Goal: Task Accomplishment & Management: Use online tool/utility

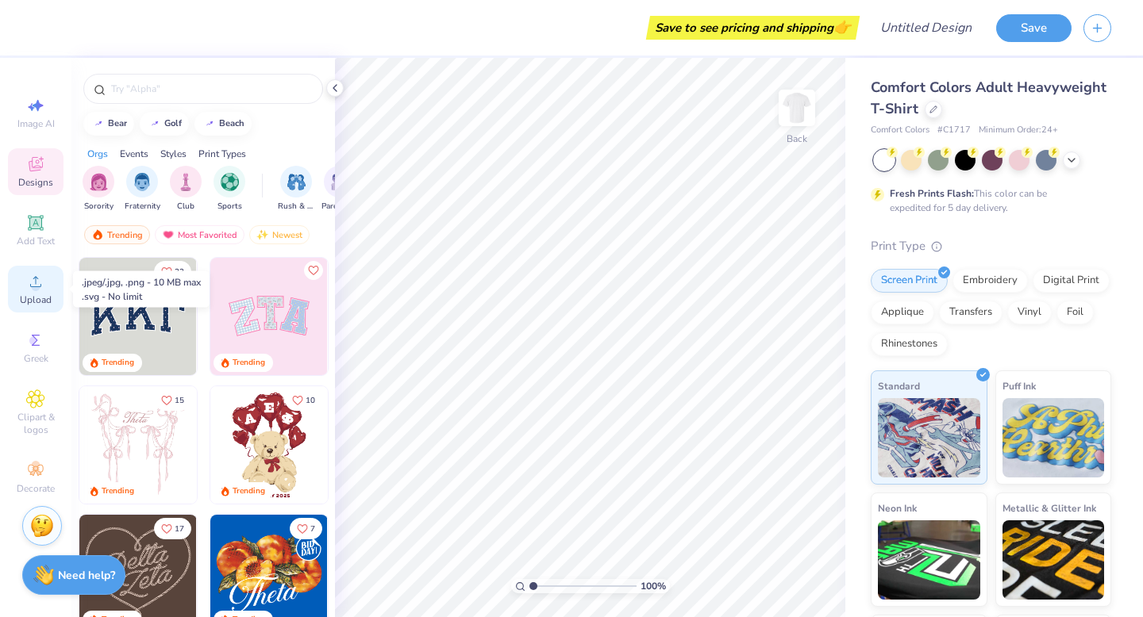
click at [41, 290] on icon at bounding box center [35, 281] width 19 height 19
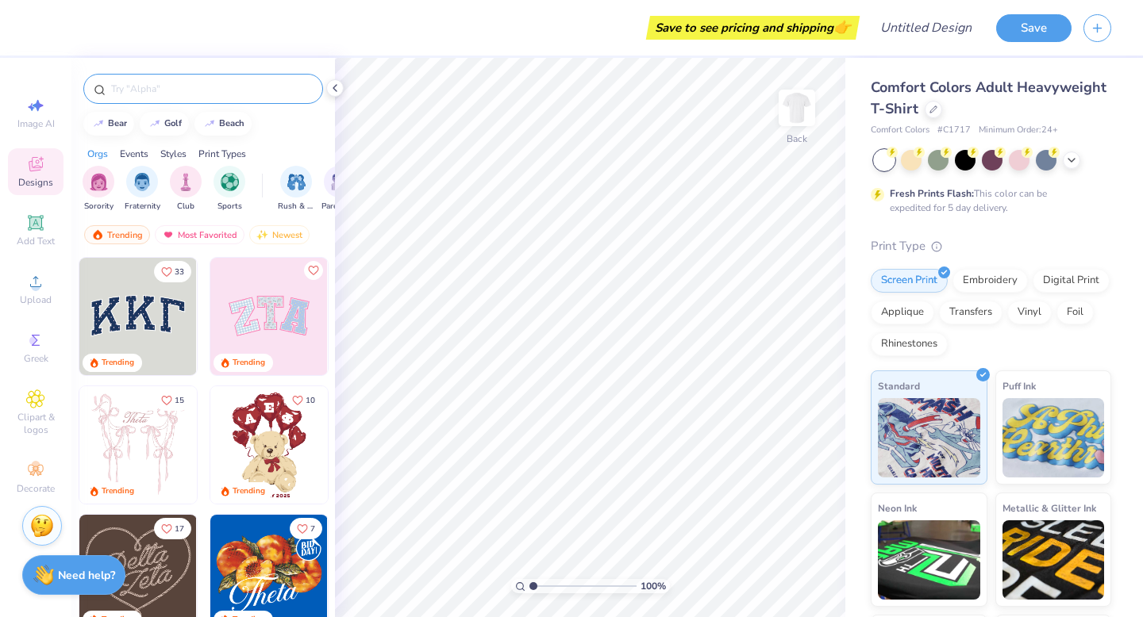
click at [272, 91] on input "text" at bounding box center [211, 89] width 203 height 16
click at [44, 290] on icon at bounding box center [35, 281] width 19 height 19
click at [37, 236] on span "Add Text" at bounding box center [36, 241] width 38 height 13
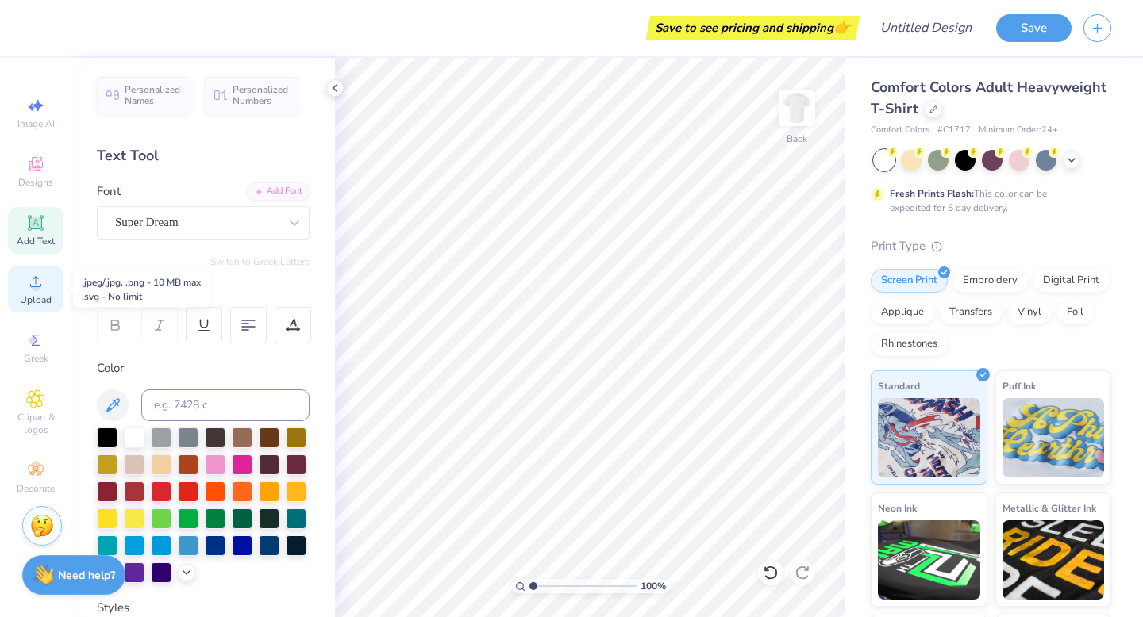
click at [37, 294] on span "Upload" at bounding box center [36, 300] width 32 height 13
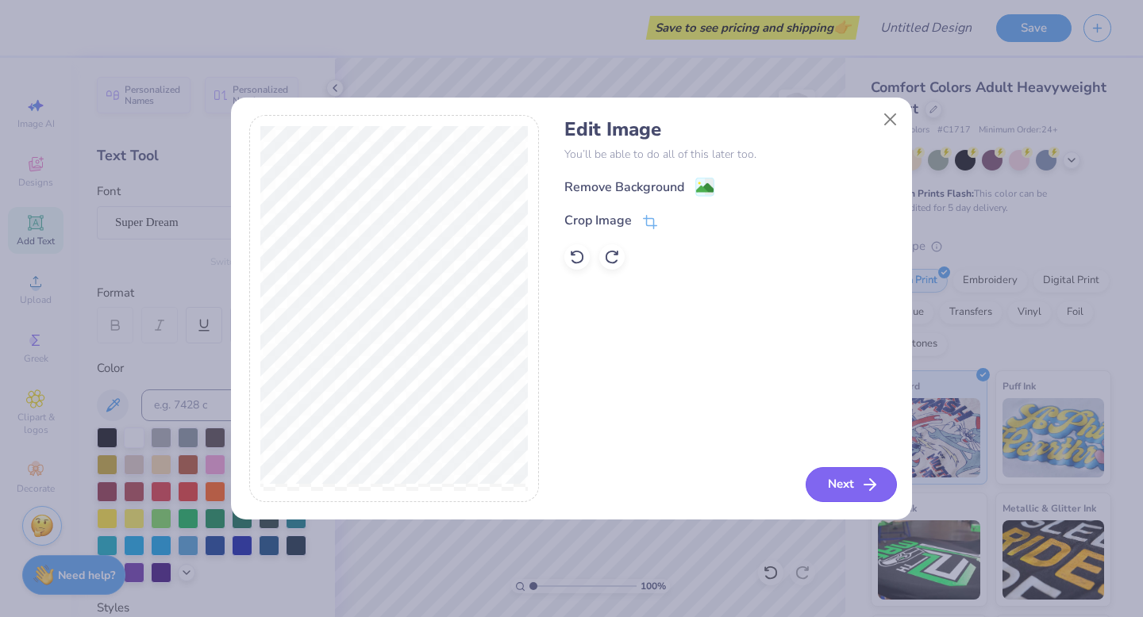
click at [834, 493] on button "Next" at bounding box center [851, 484] width 91 height 35
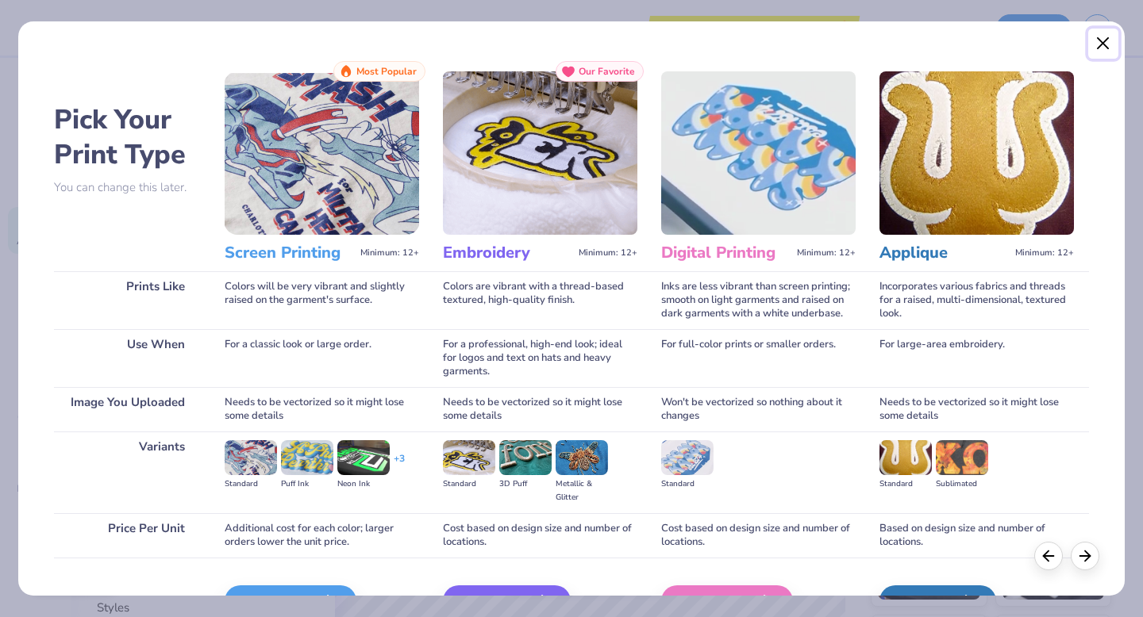
click at [1103, 38] on button "Close" at bounding box center [1103, 44] width 30 height 30
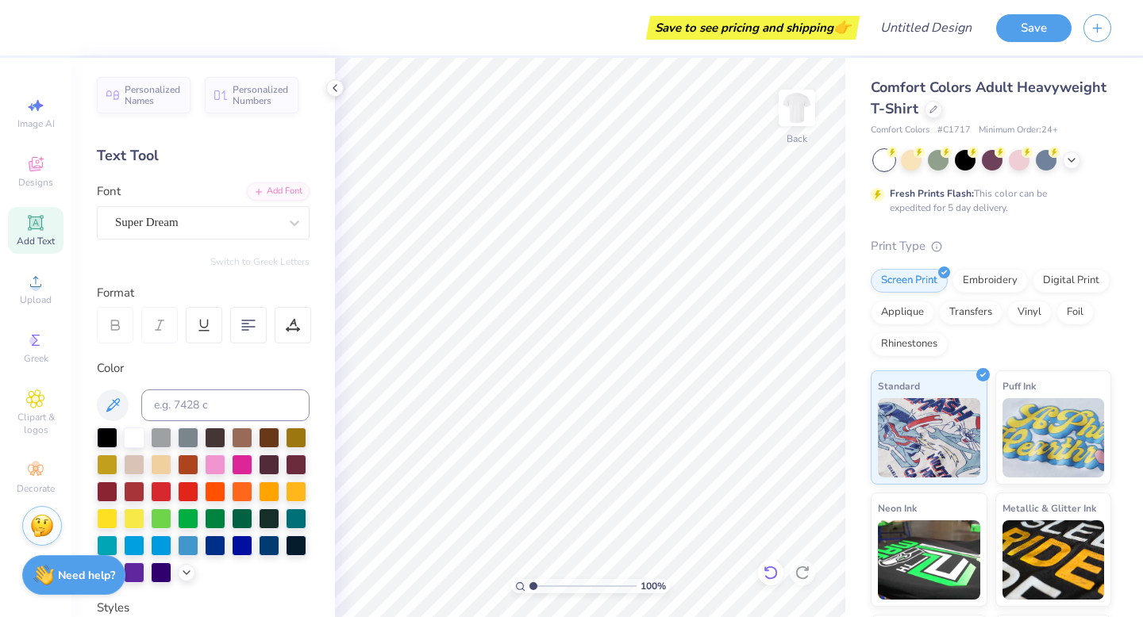
click at [771, 570] on icon at bounding box center [771, 573] width 16 height 16
click at [36, 294] on span "Upload" at bounding box center [36, 300] width 32 height 13
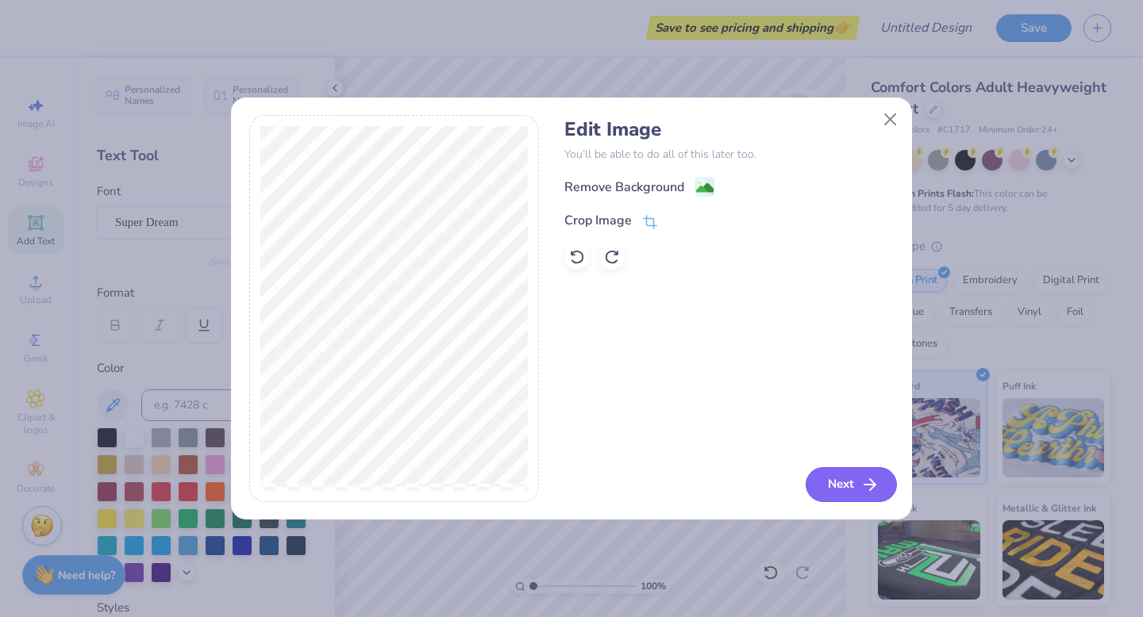
click at [844, 482] on button "Next" at bounding box center [851, 484] width 91 height 35
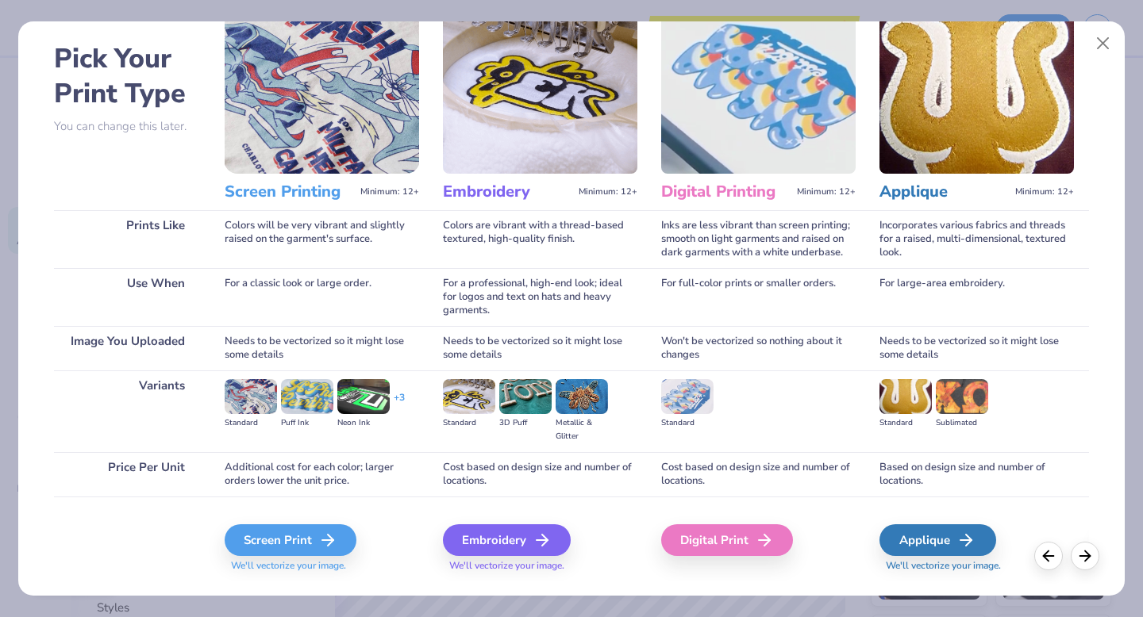
scroll to position [94, 0]
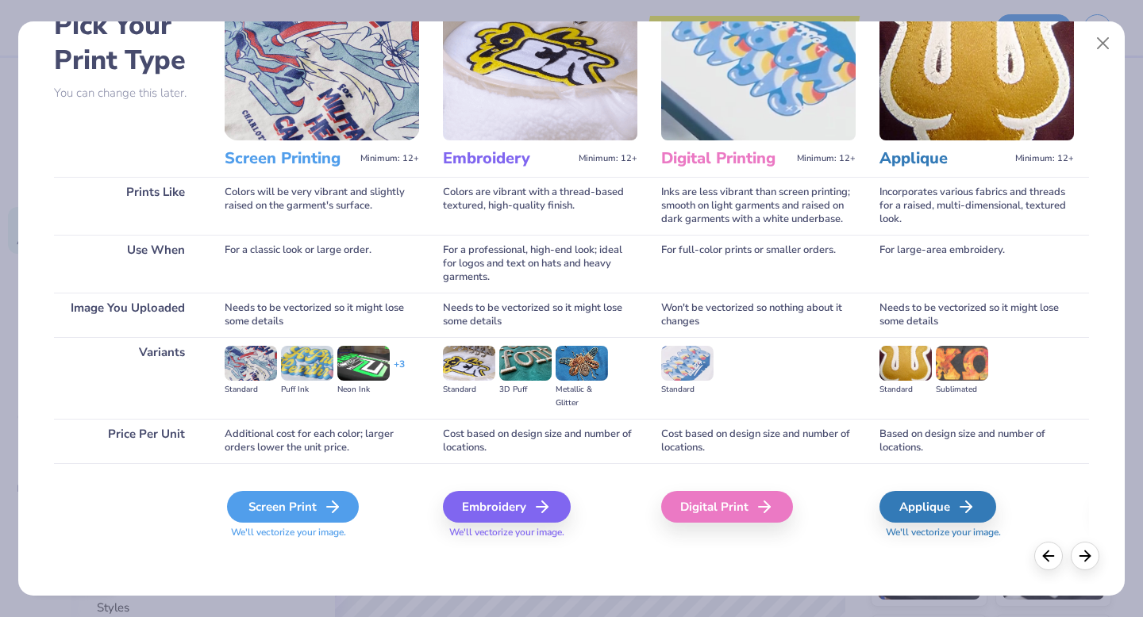
click at [292, 502] on div "Screen Print" at bounding box center [293, 507] width 132 height 32
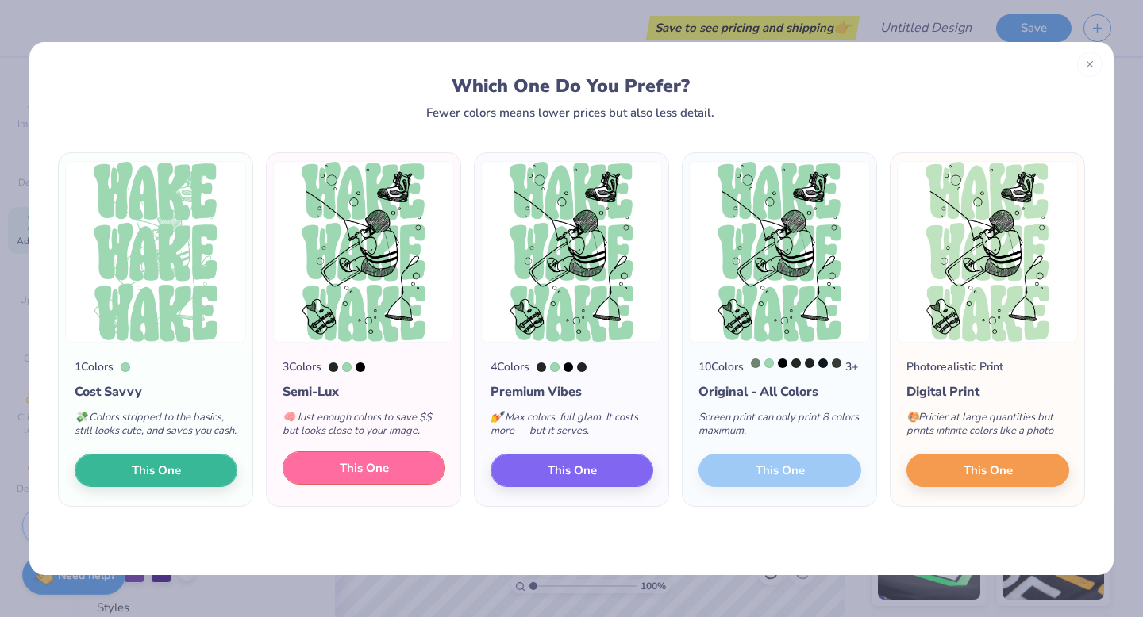
click at [414, 485] on button "This One" at bounding box center [364, 468] width 163 height 33
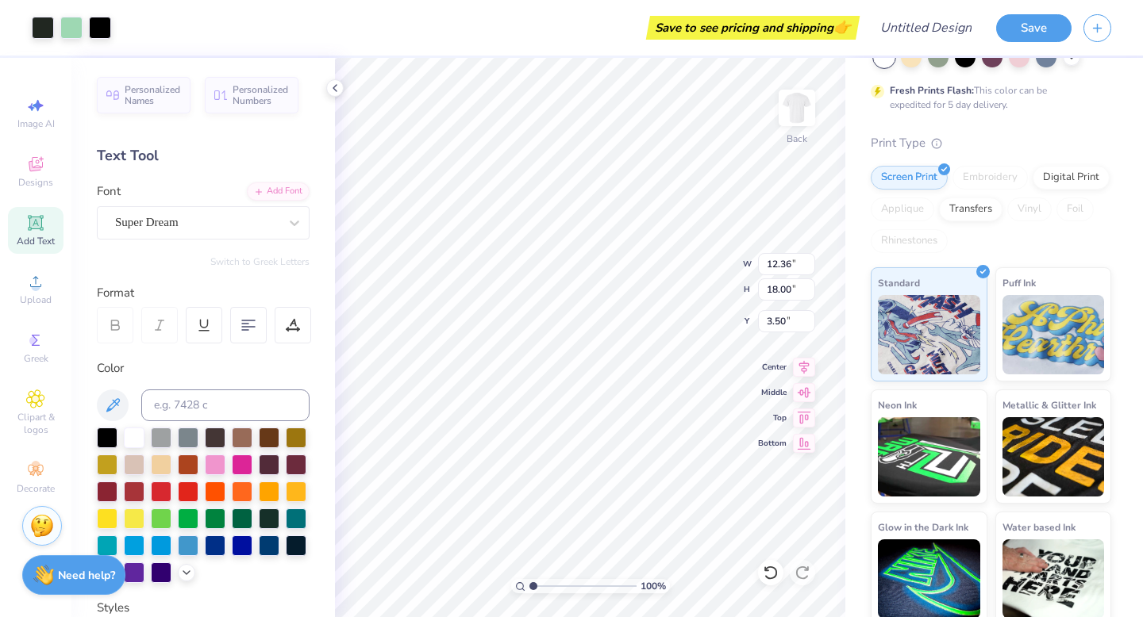
scroll to position [110, 0]
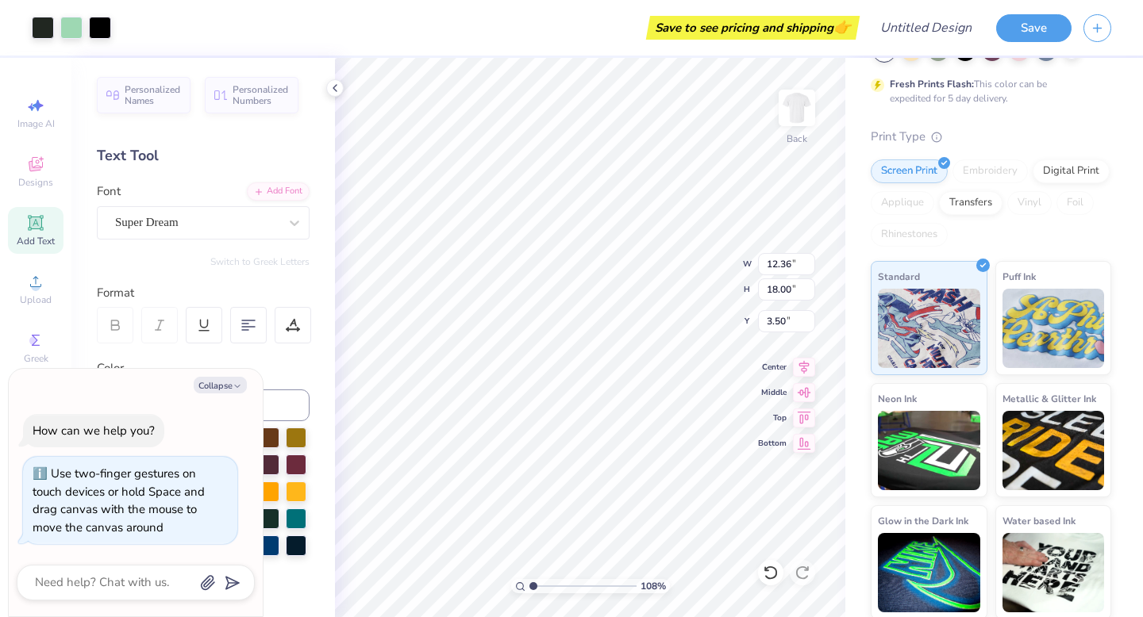
type input "1.08"
type textarea "x"
type input "1"
drag, startPoint x: 533, startPoint y: 585, endPoint x: 468, endPoint y: 586, distance: 64.3
click at [529, 586] on input "range" at bounding box center [582, 586] width 107 height 14
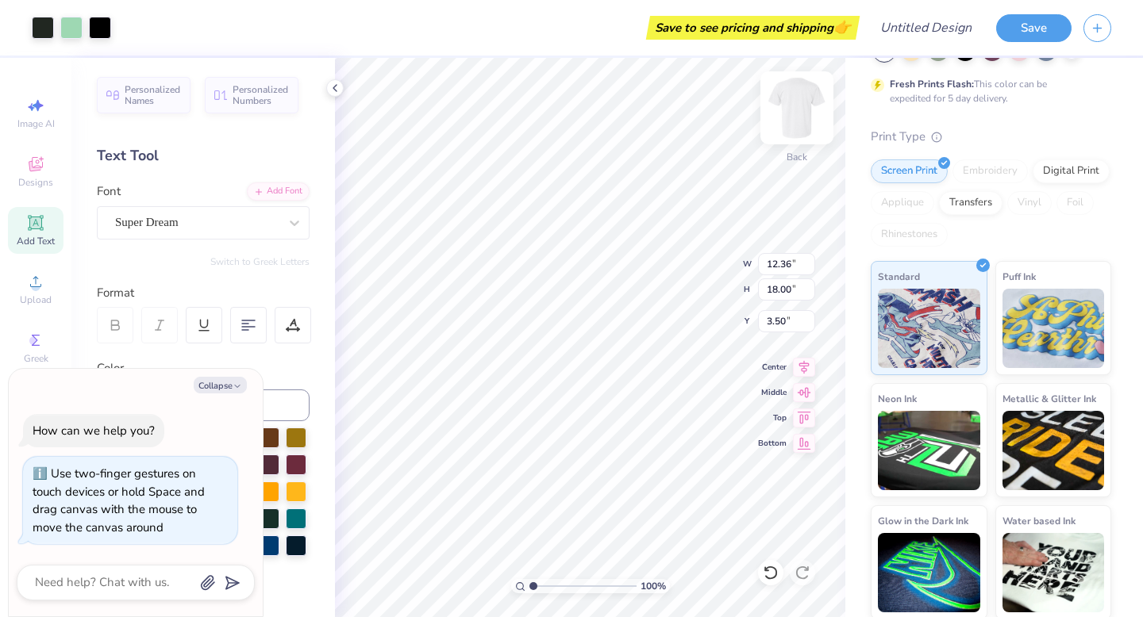
click at [794, 113] on img at bounding box center [796, 107] width 63 height 63
click at [797, 121] on img at bounding box center [796, 107] width 63 height 63
click at [794, 113] on img at bounding box center [796, 107] width 63 height 63
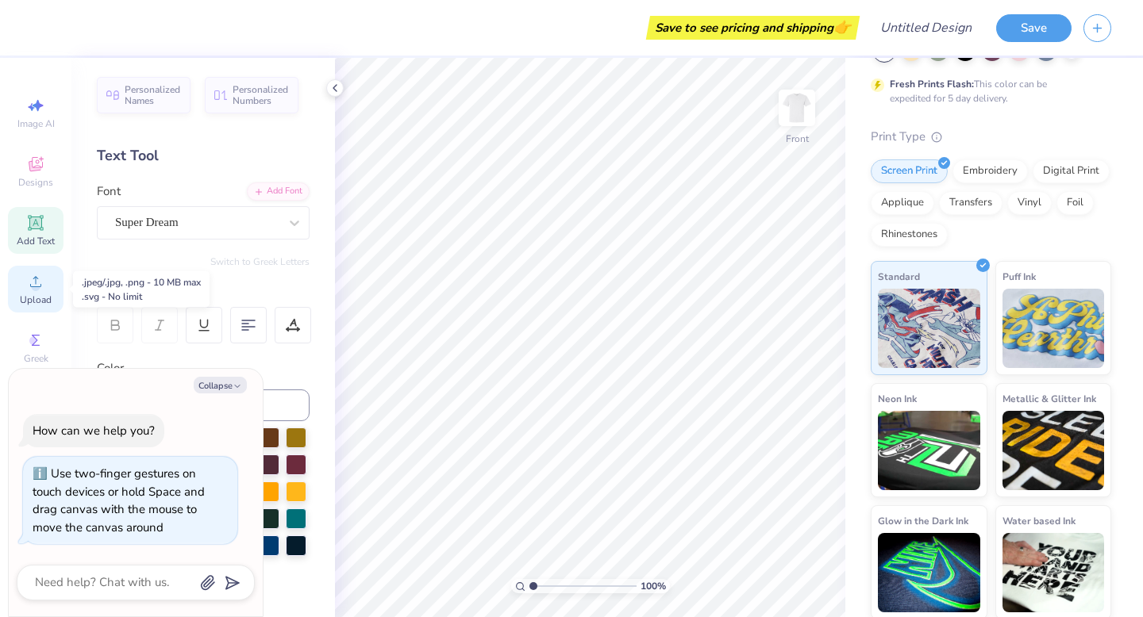
click at [44, 283] on icon at bounding box center [35, 281] width 19 height 19
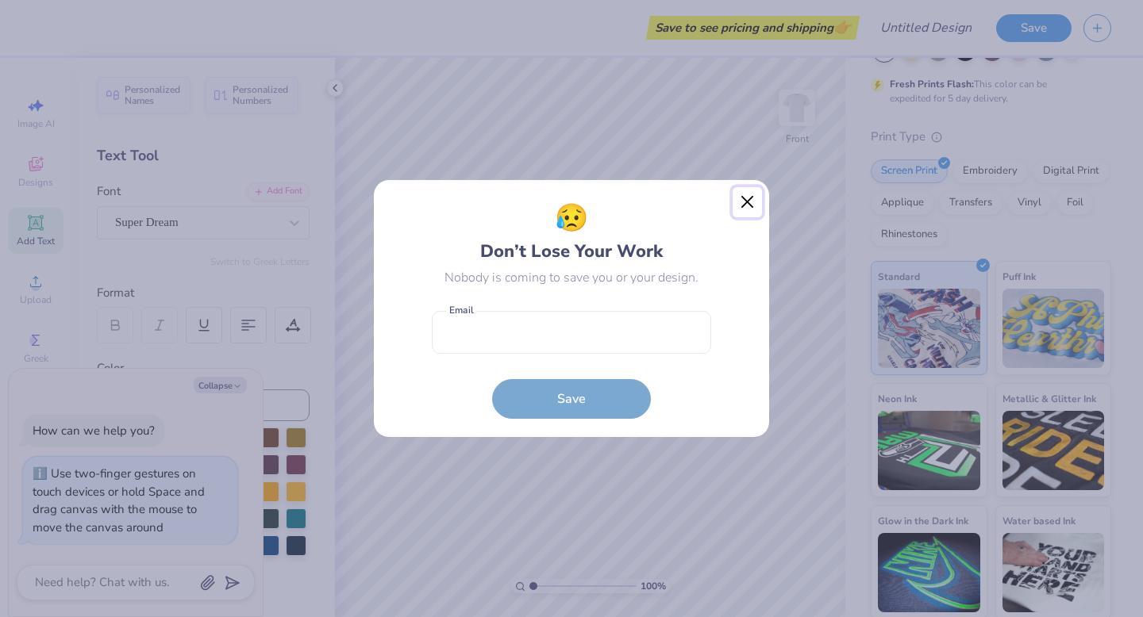
click at [748, 197] on button "Close" at bounding box center [747, 202] width 30 height 30
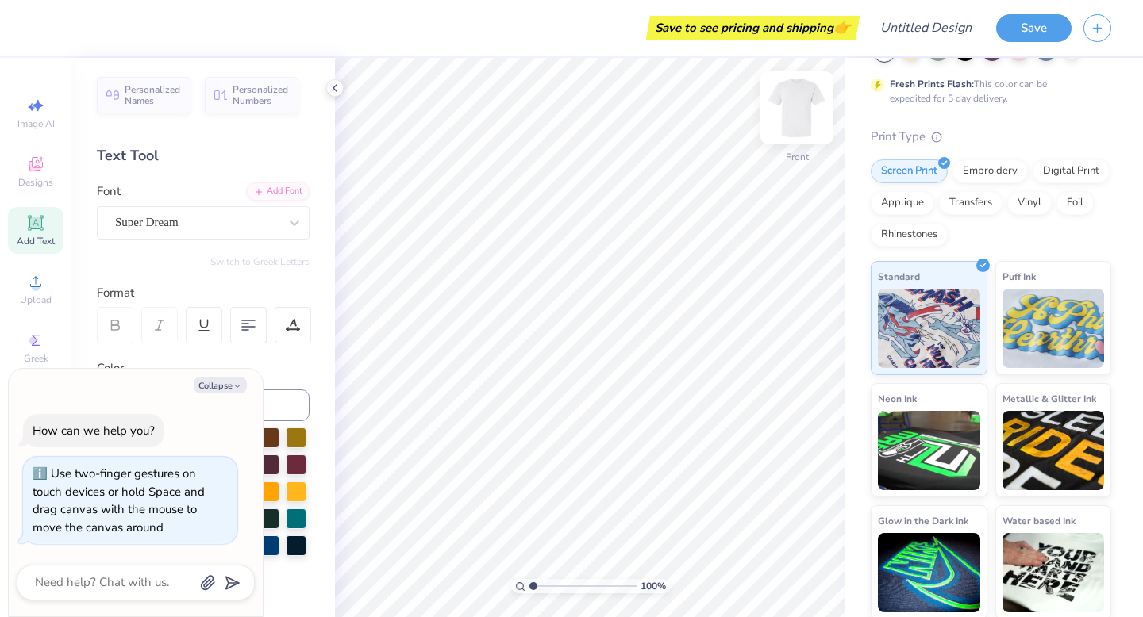
click at [786, 121] on img at bounding box center [796, 107] width 63 height 63
click at [786, 121] on img at bounding box center [797, 108] width 32 height 32
click at [38, 290] on circle at bounding box center [35, 287] width 9 height 9
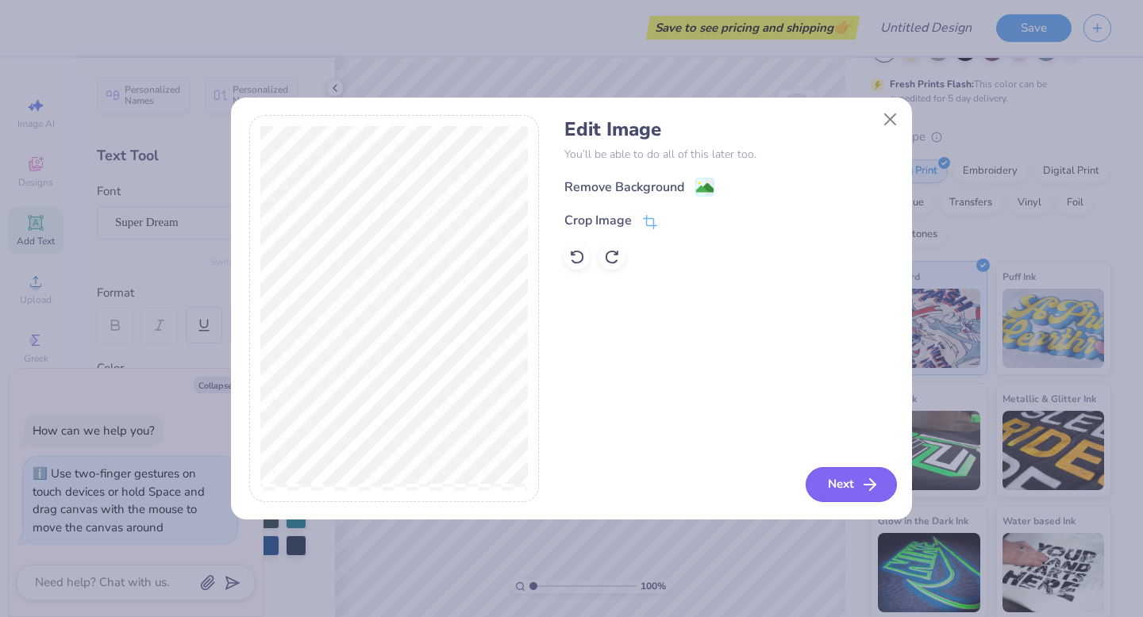
click at [820, 471] on button "Next" at bounding box center [851, 484] width 91 height 35
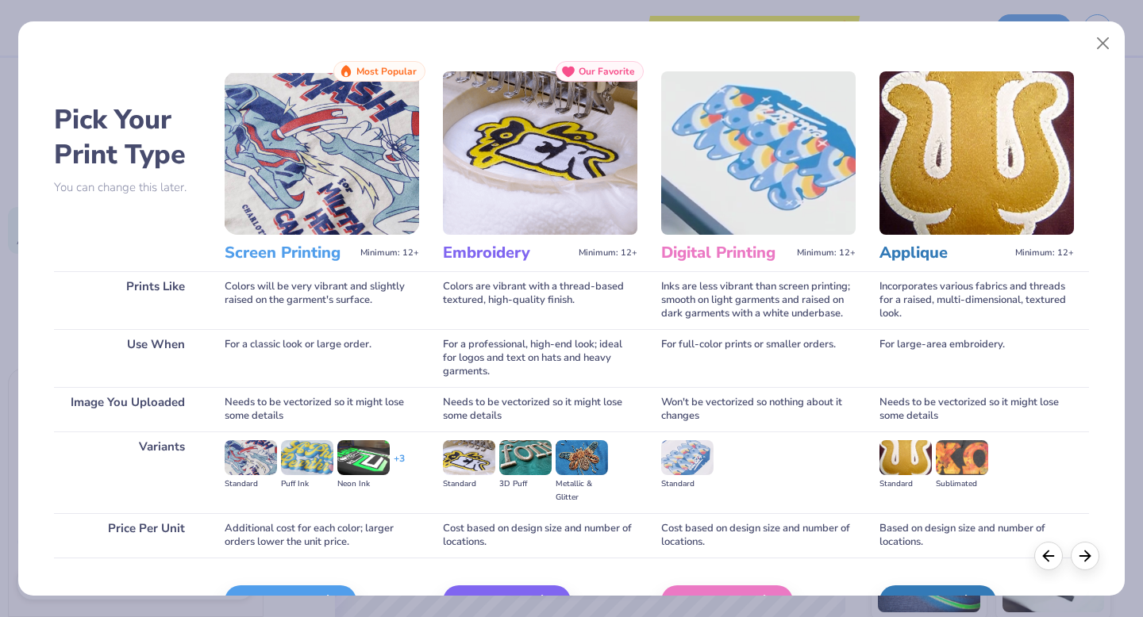
scroll to position [94, 0]
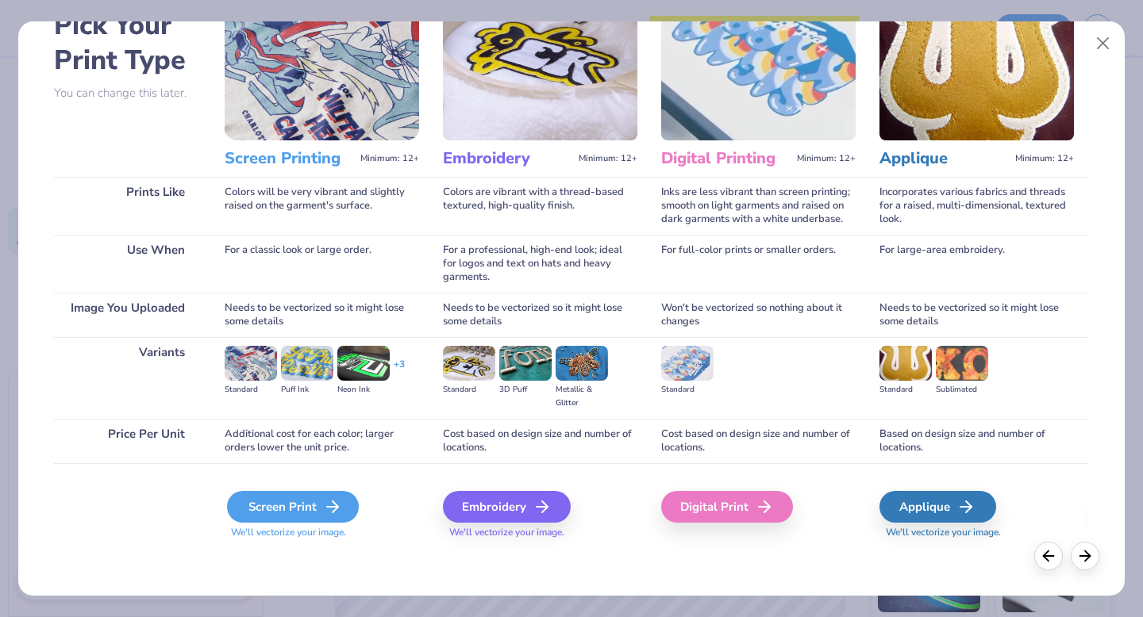
click at [323, 512] on icon at bounding box center [332, 507] width 19 height 19
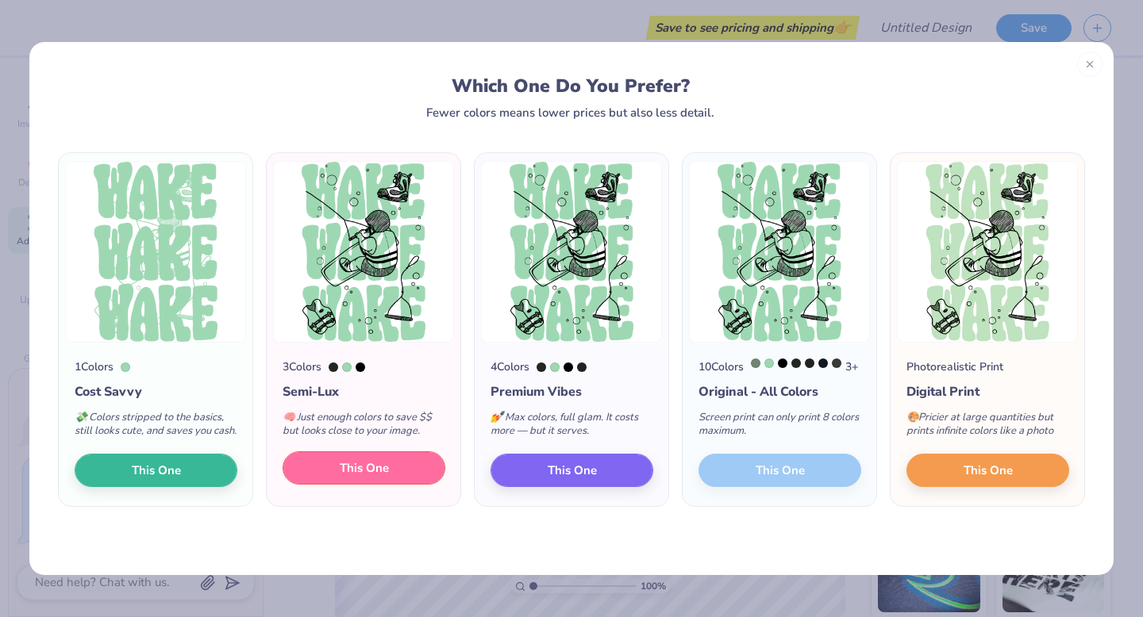
click at [400, 485] on button "This One" at bounding box center [364, 468] width 163 height 33
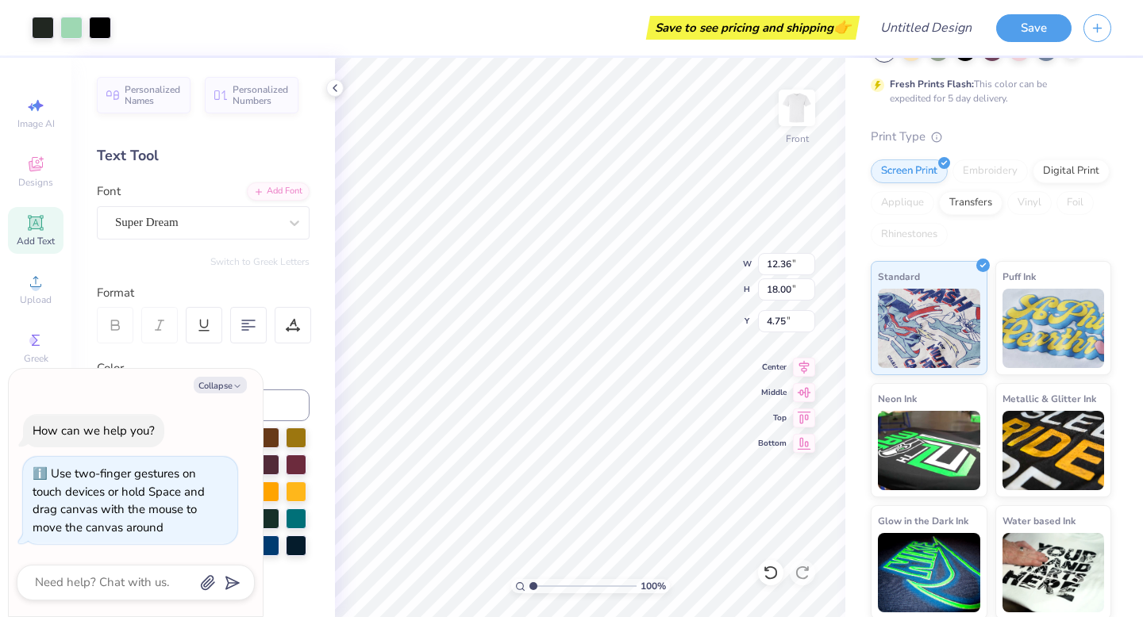
type textarea "x"
type input "3.00"
type textarea "x"
type input "4.75"
click at [799, 111] on img at bounding box center [796, 107] width 63 height 63
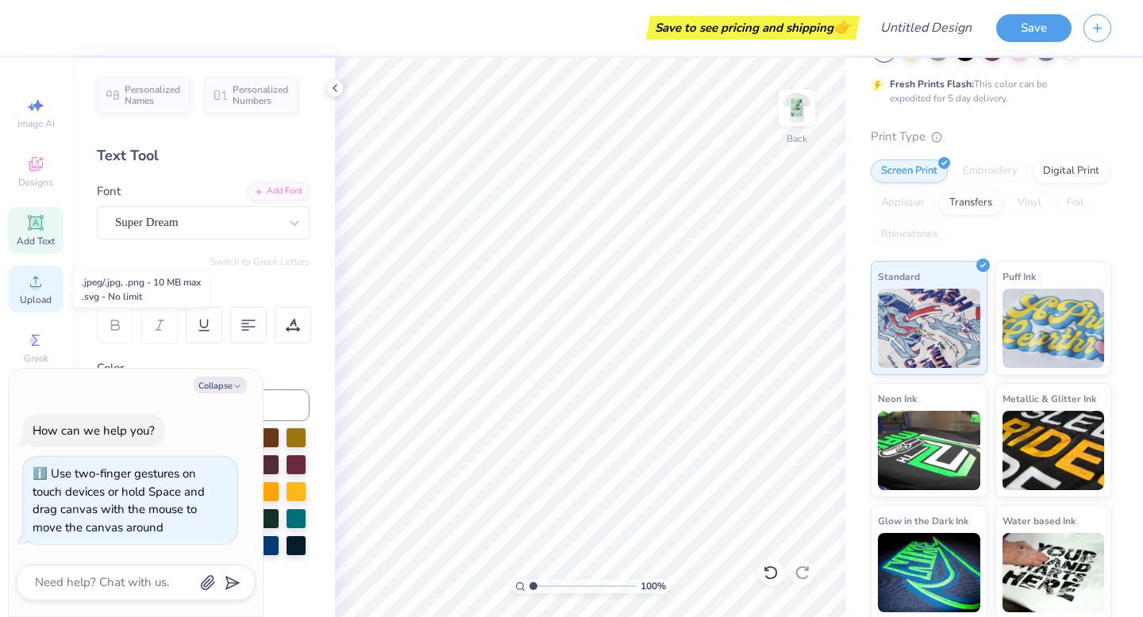
click at [37, 281] on icon at bounding box center [35, 281] width 19 height 19
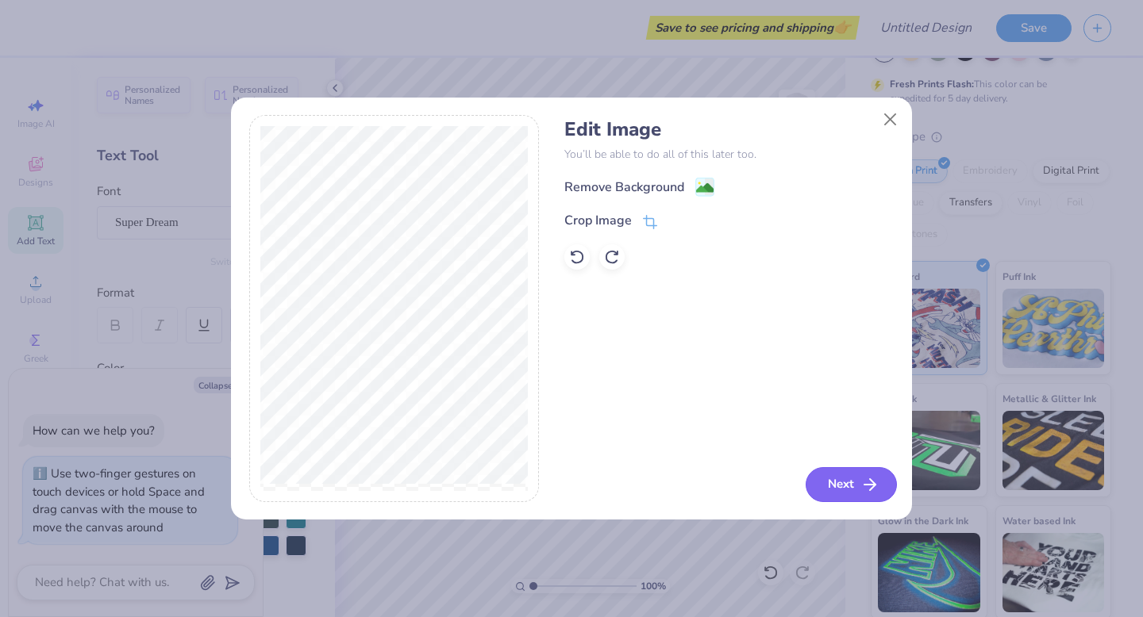
click at [847, 476] on button "Next" at bounding box center [851, 484] width 91 height 35
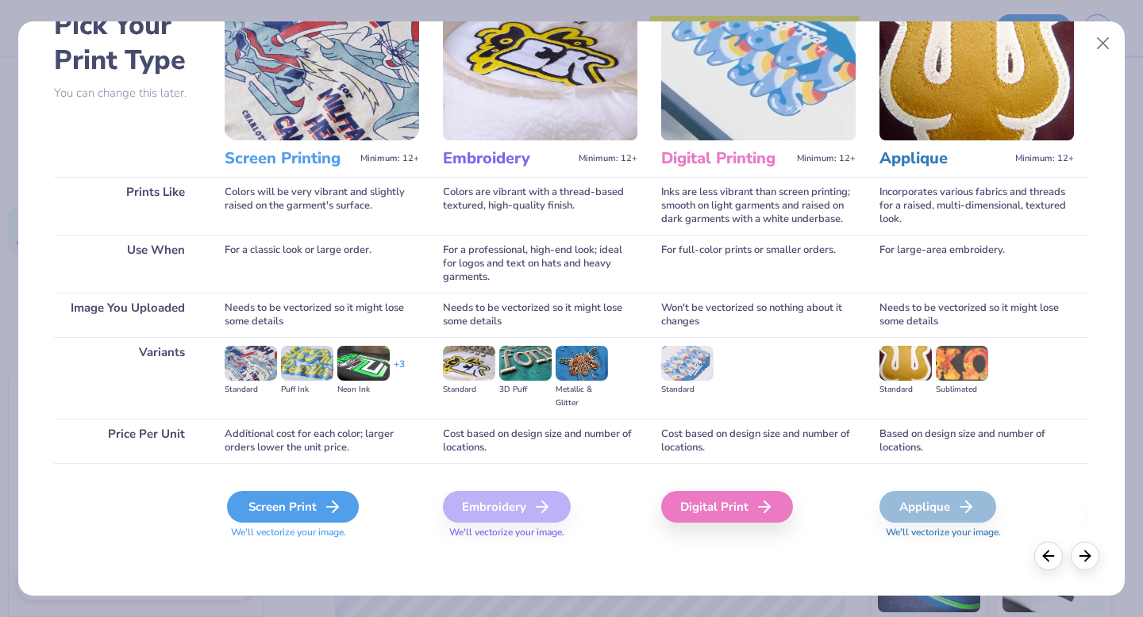
click at [319, 506] on div "Screen Print" at bounding box center [293, 507] width 132 height 32
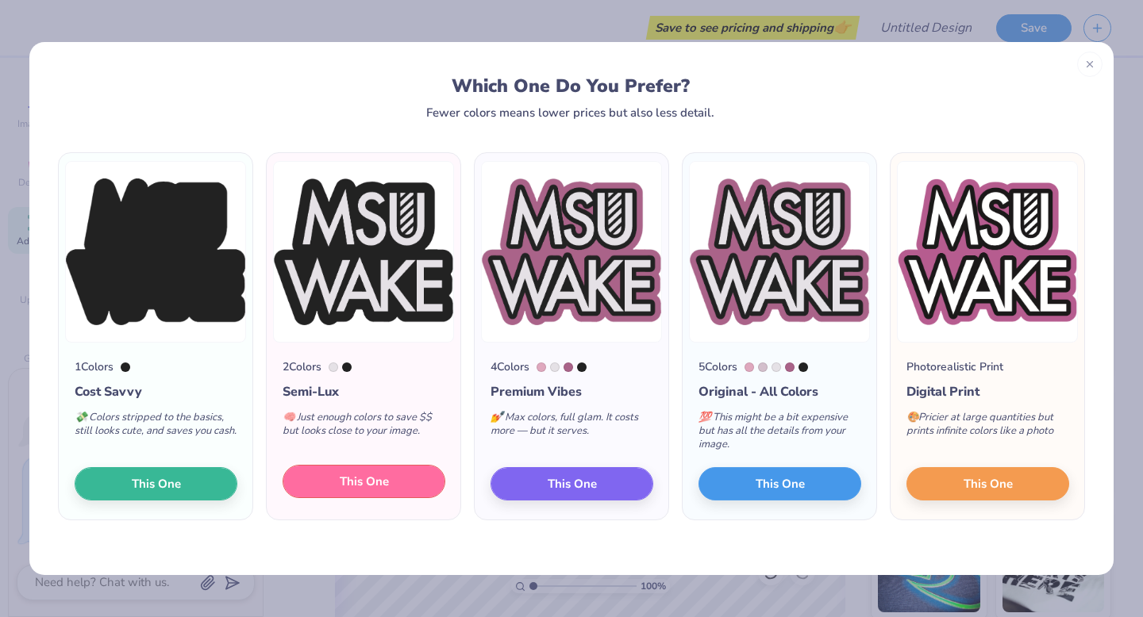
click at [431, 490] on button "This One" at bounding box center [364, 481] width 163 height 33
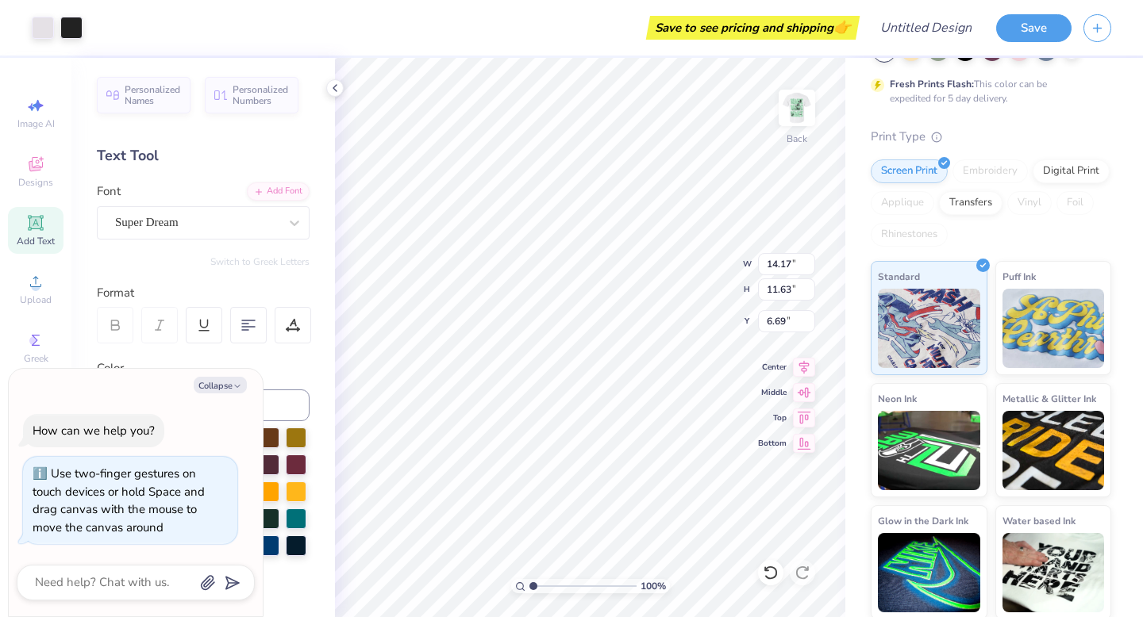
type textarea "x"
type input "3.05"
type input "2.50"
type input "15.81"
type textarea "x"
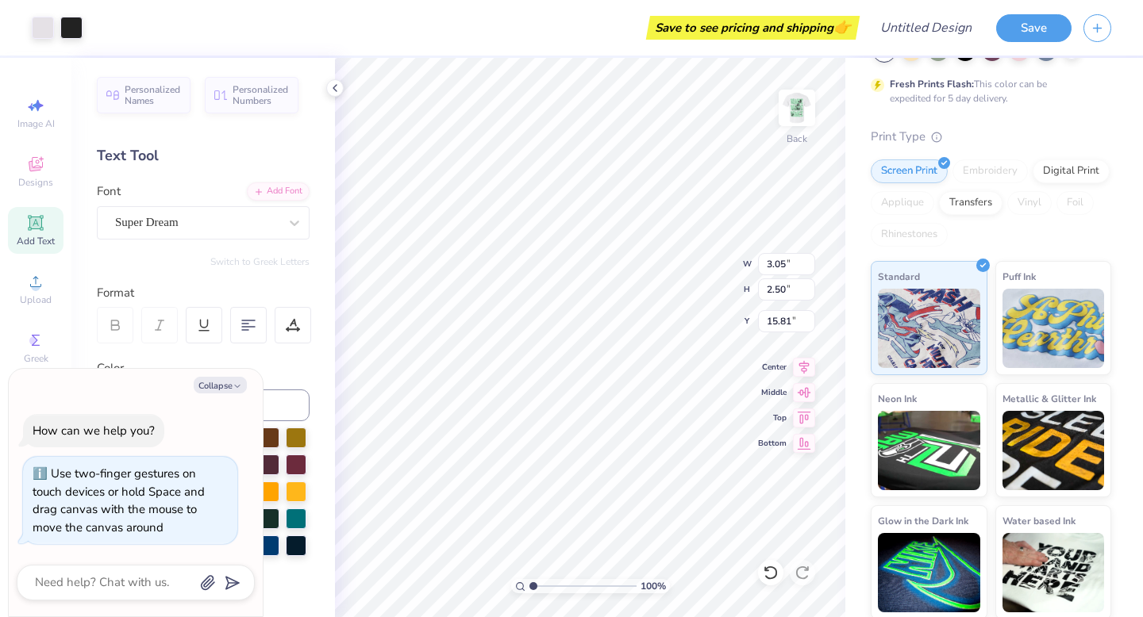
type input "3.00"
type textarea "x"
type input "3.44"
type input "2.83"
type textarea "x"
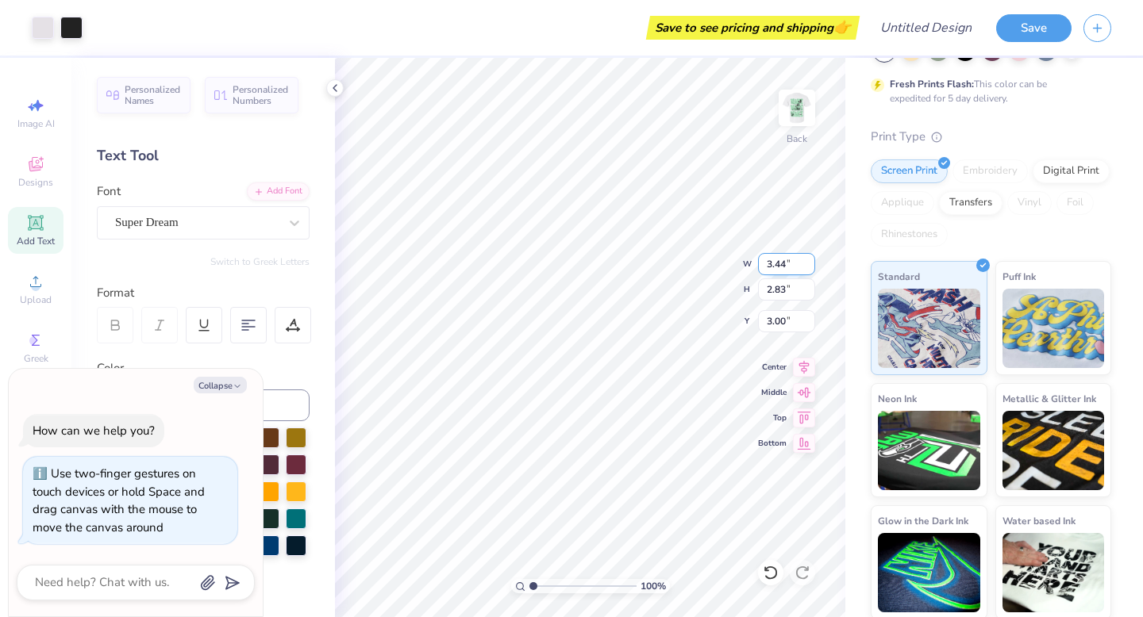
type input "4.30"
click at [790, 117] on img at bounding box center [796, 107] width 63 height 63
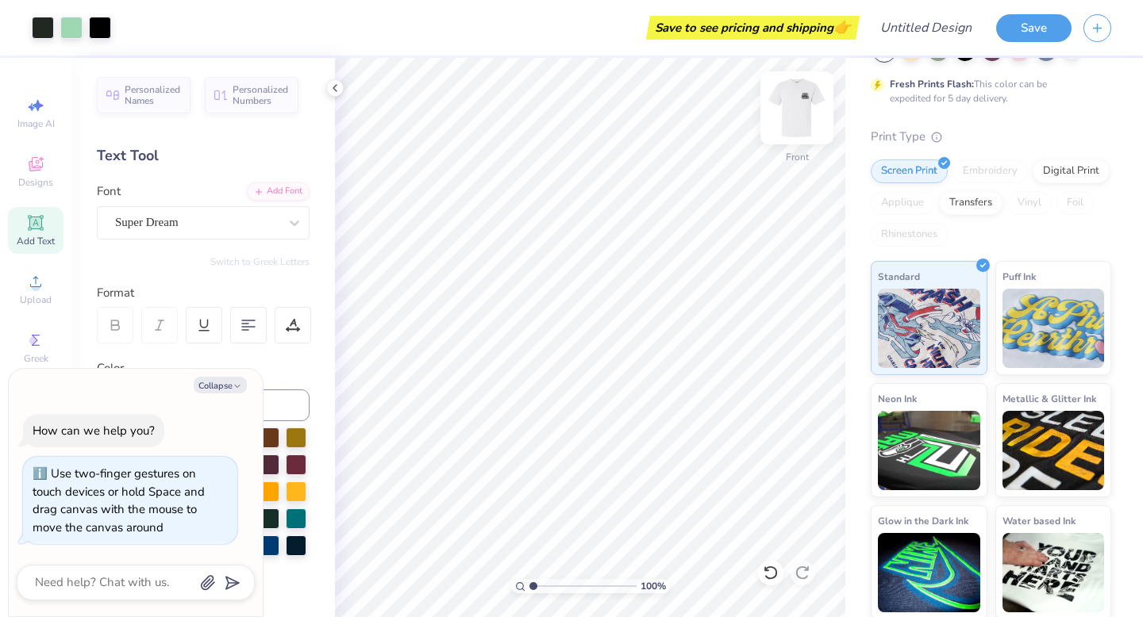
click at [790, 117] on img at bounding box center [796, 107] width 63 height 63
click at [790, 117] on img at bounding box center [797, 108] width 32 height 32
click at [808, 106] on img at bounding box center [796, 107] width 63 height 63
type textarea "x"
